Goal: Task Accomplishment & Management: Use online tool/utility

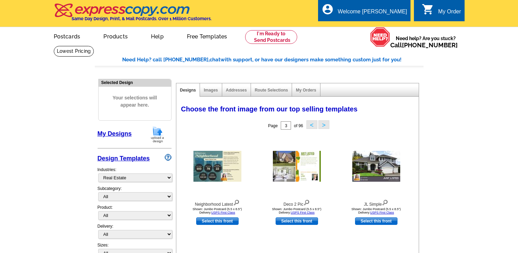
select select "785"
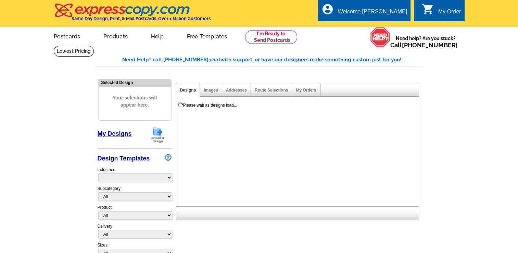
select select "785"
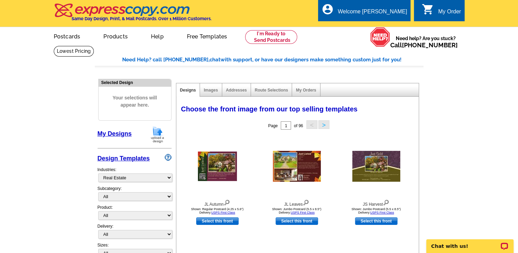
click at [118, 134] on link "My Designs" at bounding box center [115, 133] width 34 height 7
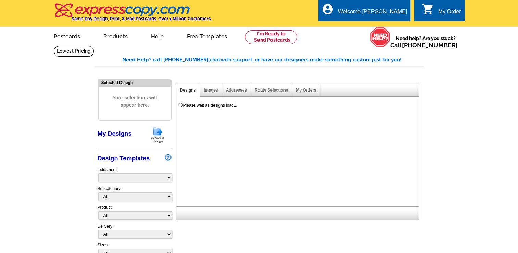
select select "785"
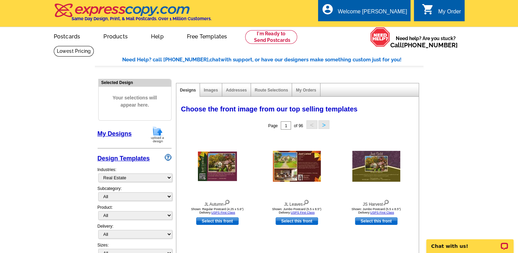
click at [118, 133] on link "My Designs" at bounding box center [115, 133] width 34 height 7
